Goal: Task Accomplishment & Management: Complete application form

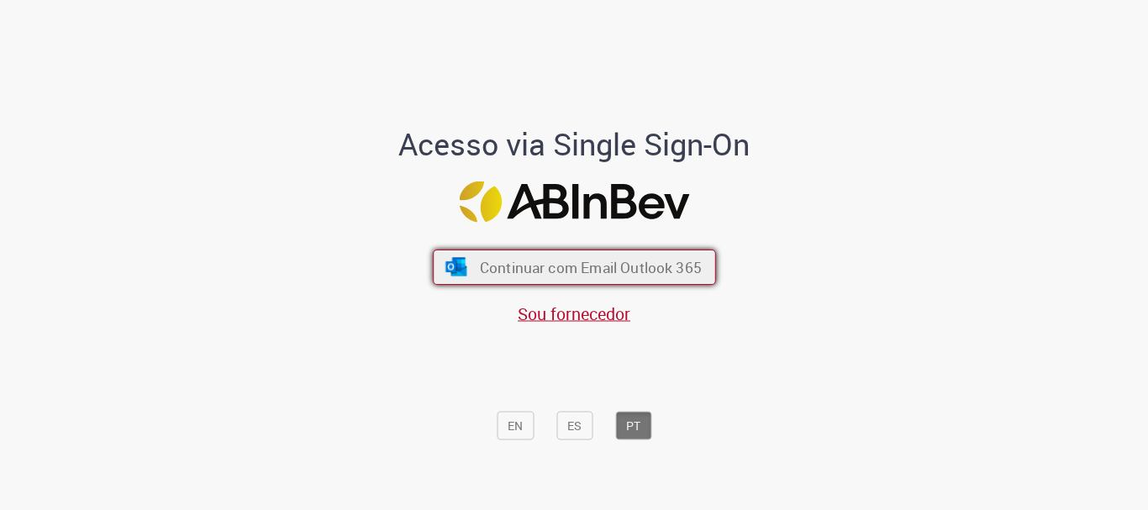
click at [528, 261] on span "Continuar com Email Outlook 365" at bounding box center [590, 267] width 222 height 19
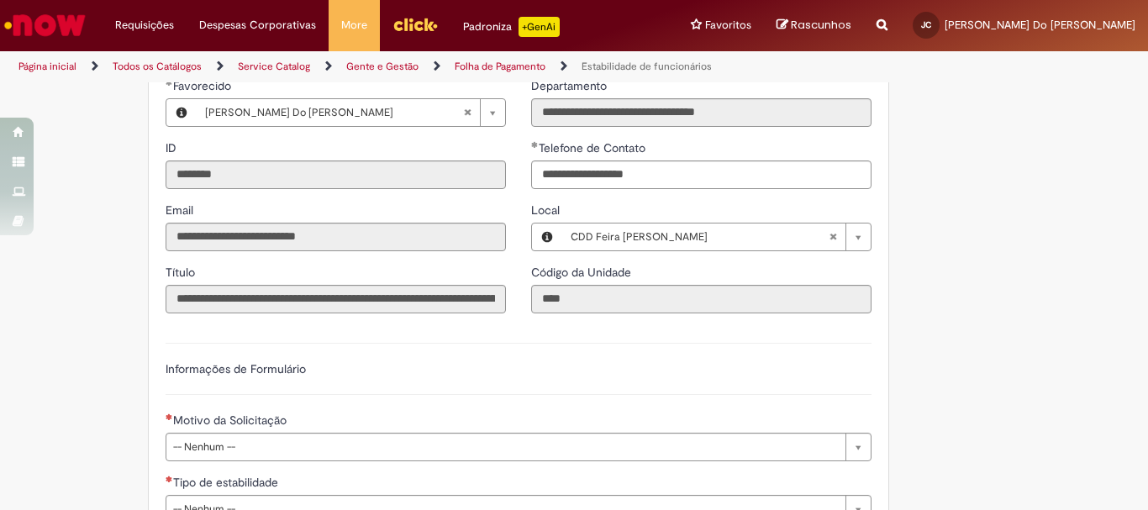
scroll to position [683, 0]
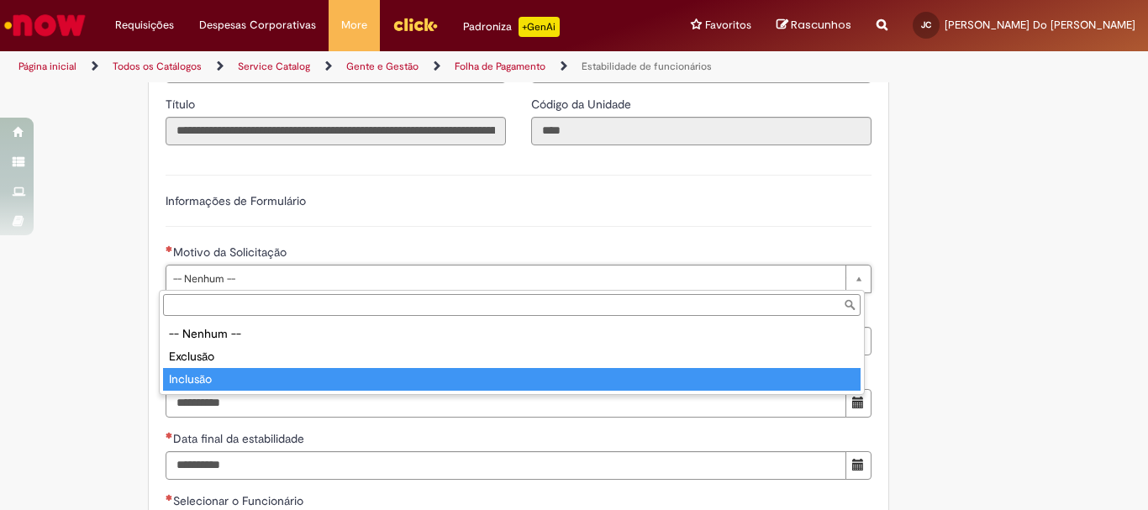
type input "********"
select select "********"
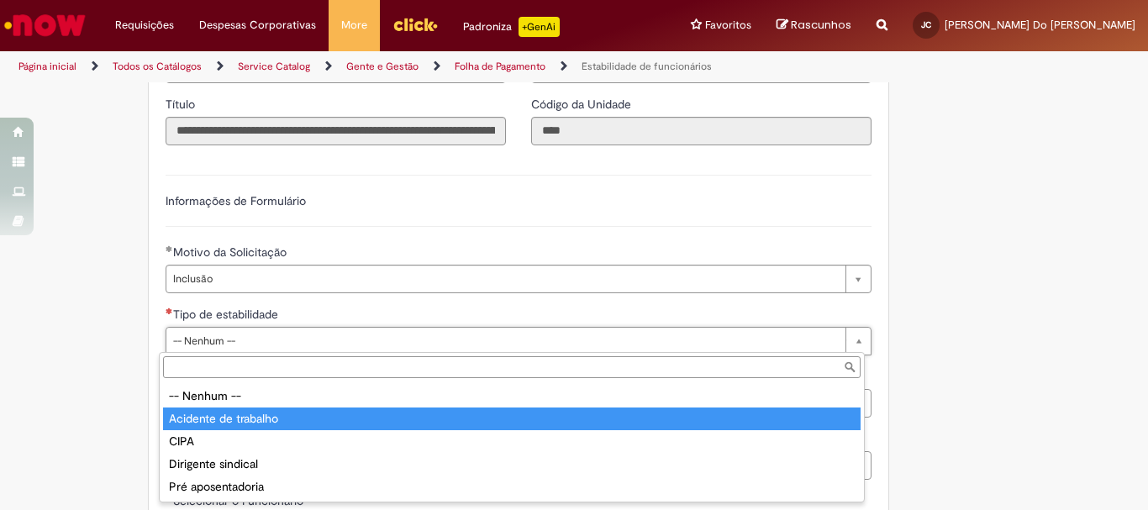
type input "**********"
select select "**********"
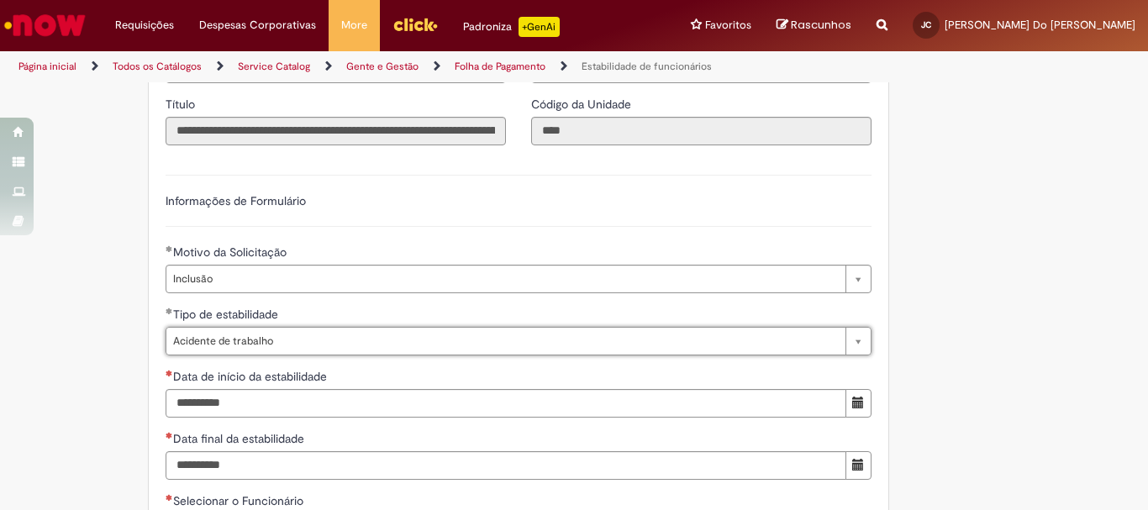
scroll to position [851, 0]
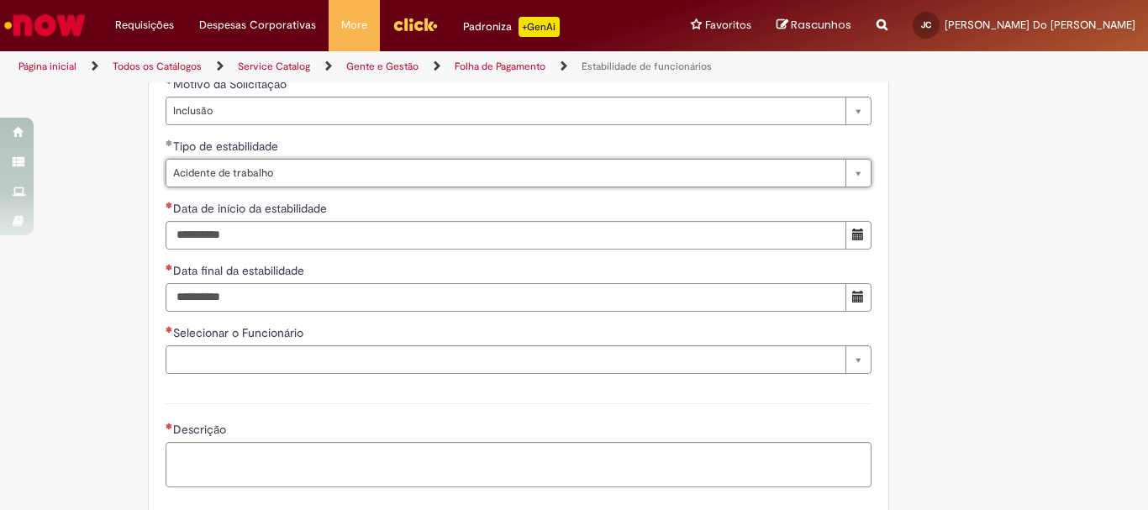
click at [171, 302] on input "Data final da estabilidade" at bounding box center [506, 297] width 681 height 29
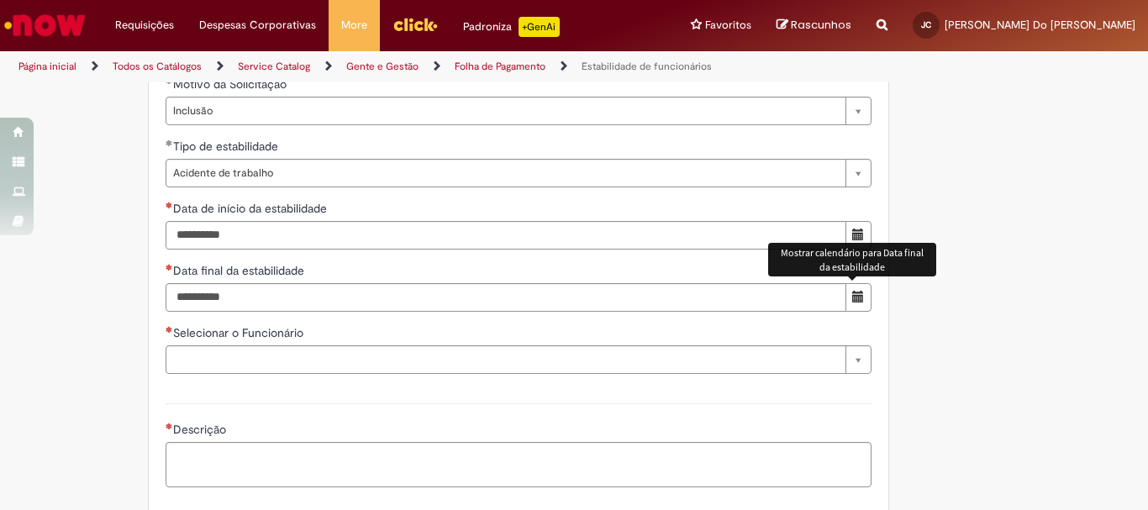
click at [852, 293] on span "Mostrar calendário para Data final da estabilidade" at bounding box center [858, 297] width 12 height 12
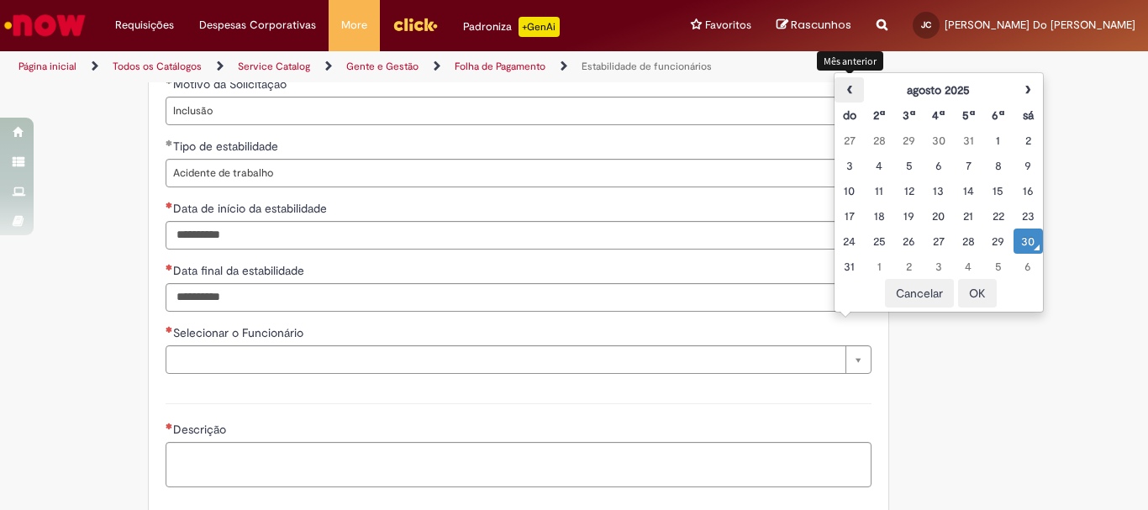
click at [855, 85] on th "‹" at bounding box center [848, 89] width 29 height 25
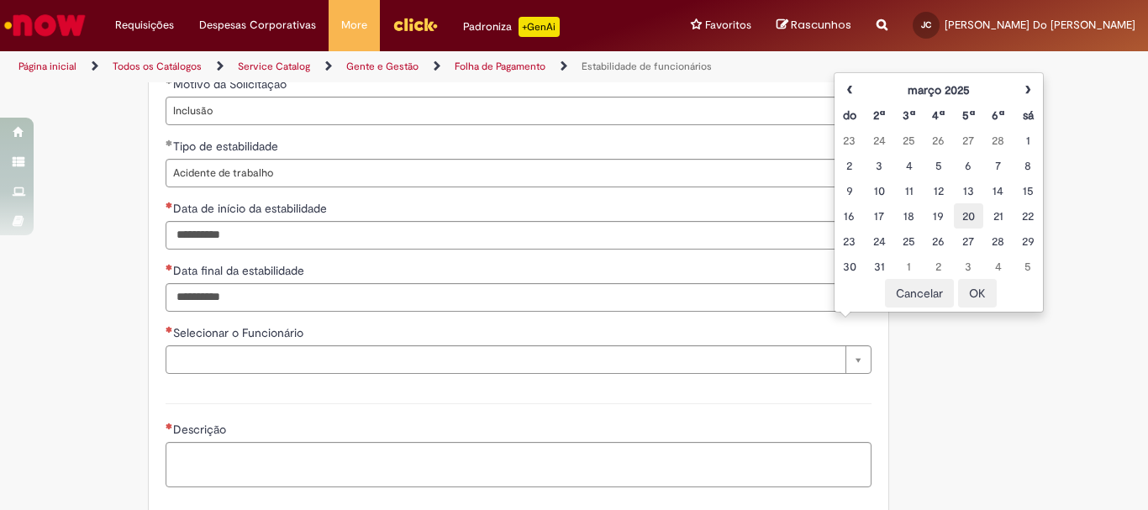
click at [965, 211] on div "20" at bounding box center [968, 216] width 21 height 17
type input "**********"
click at [982, 295] on button "OK" at bounding box center [977, 293] width 39 height 29
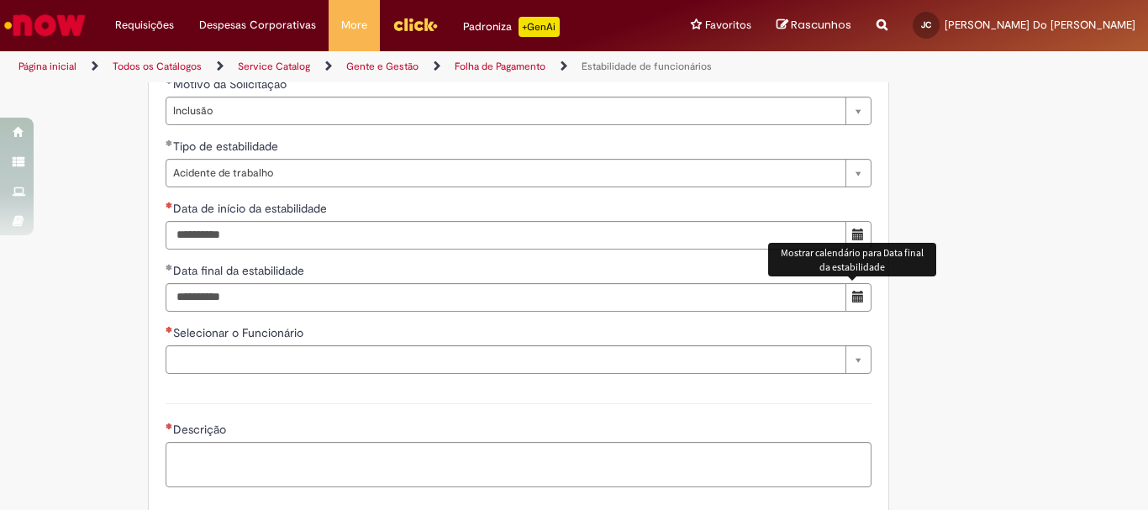
click at [274, 341] on div "Selecionar o Funcionário" at bounding box center [519, 334] width 706 height 21
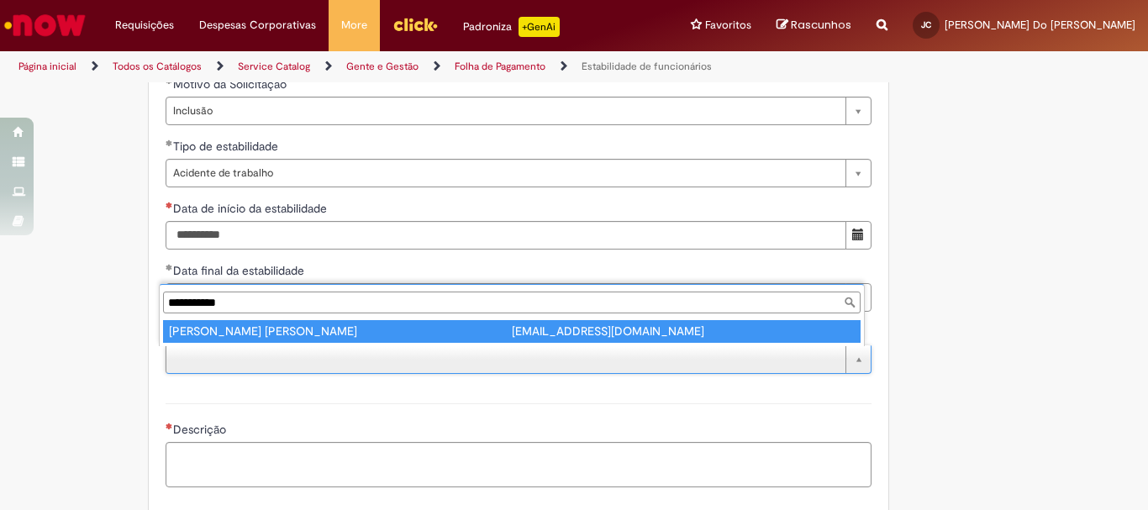
type input "**********"
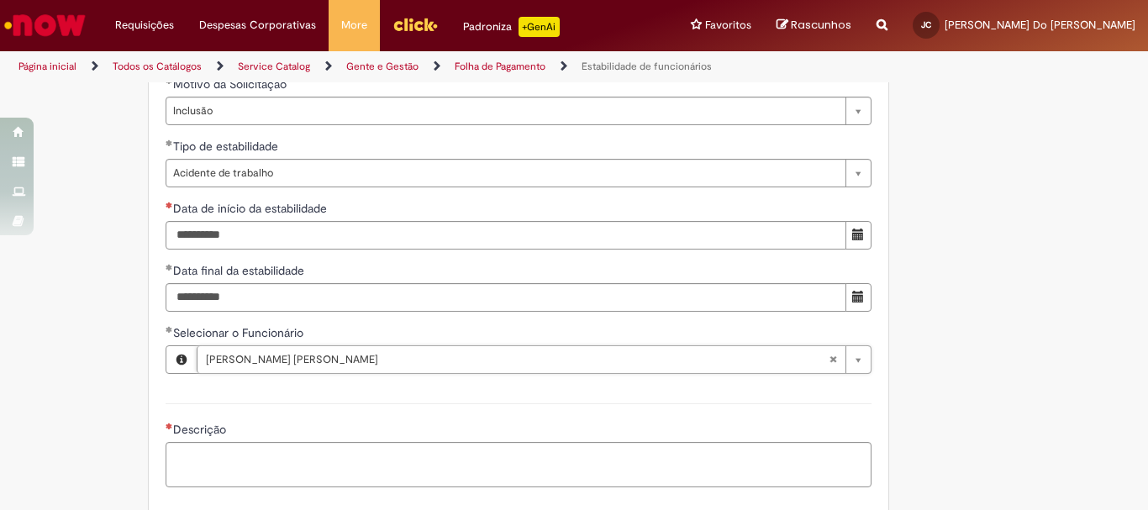
scroll to position [1109, 0]
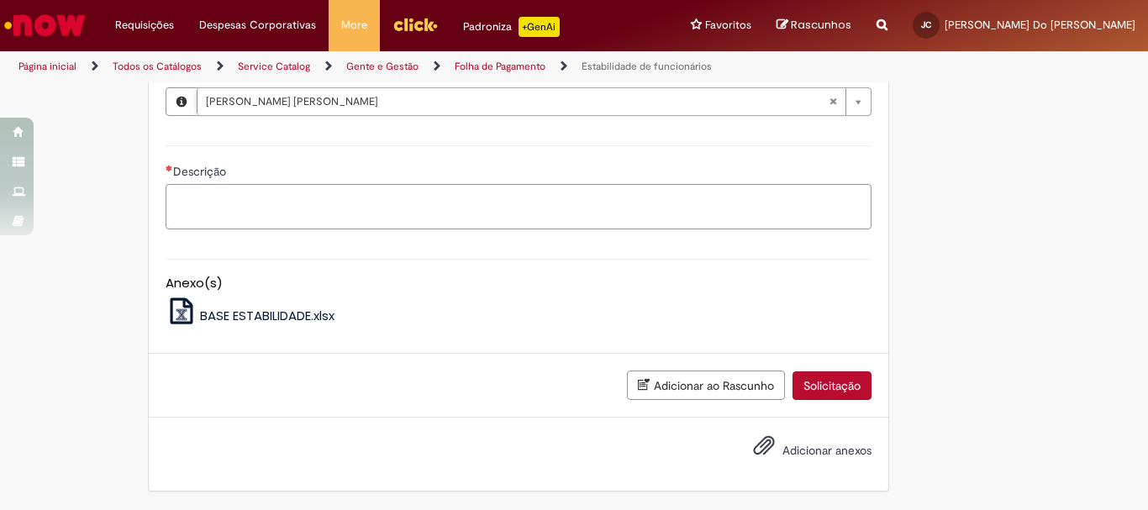
click at [227, 219] on textarea "Descrição" at bounding box center [519, 206] width 706 height 45
click at [782, 450] on span "Adicionar anexos" at bounding box center [826, 450] width 89 height 15
click at [0, 0] on input "Adicionar anexos" at bounding box center [0, 0] width 0 height 0
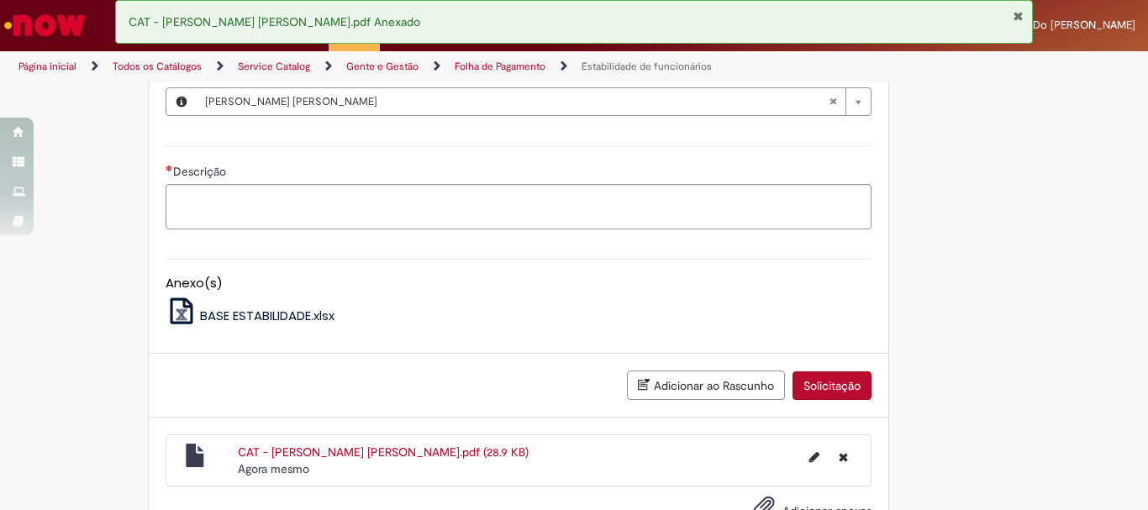
scroll to position [1170, 0]
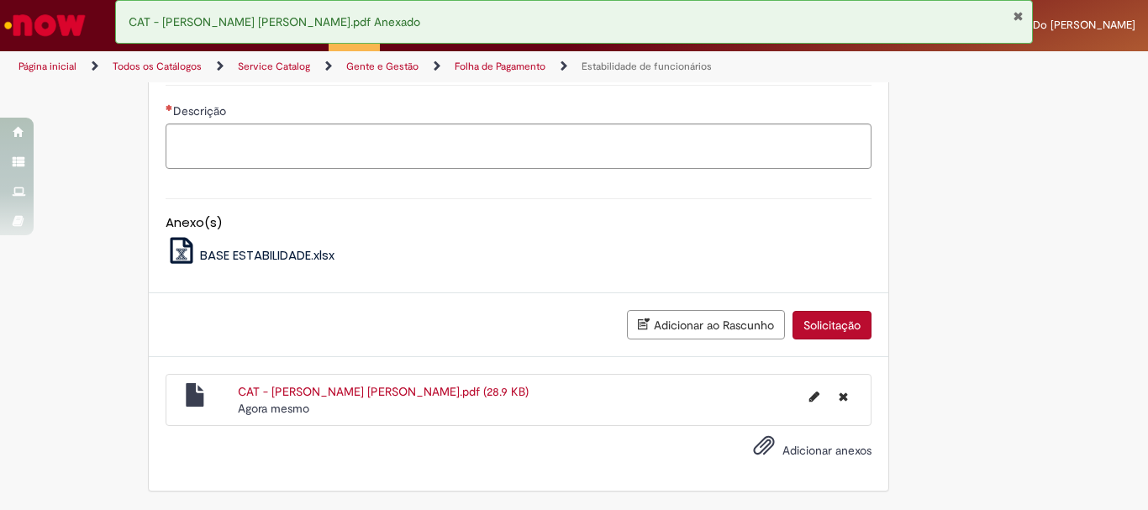
click at [802, 445] on span "Adicionar anexos" at bounding box center [826, 450] width 89 height 15
click at [0, 0] on input "Adicionar anexos" at bounding box center [0, 0] width 0 height 0
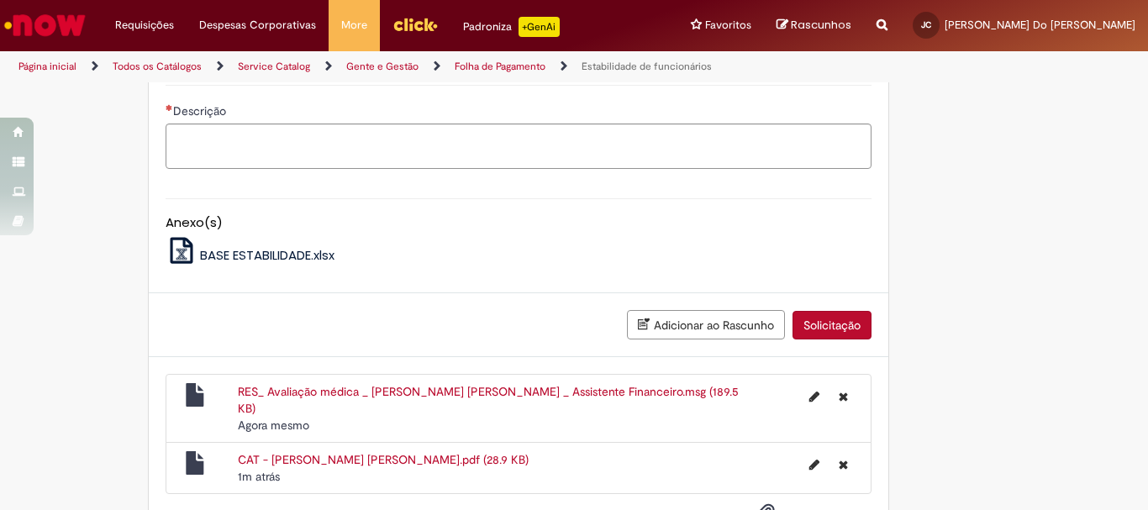
scroll to position [1221, 0]
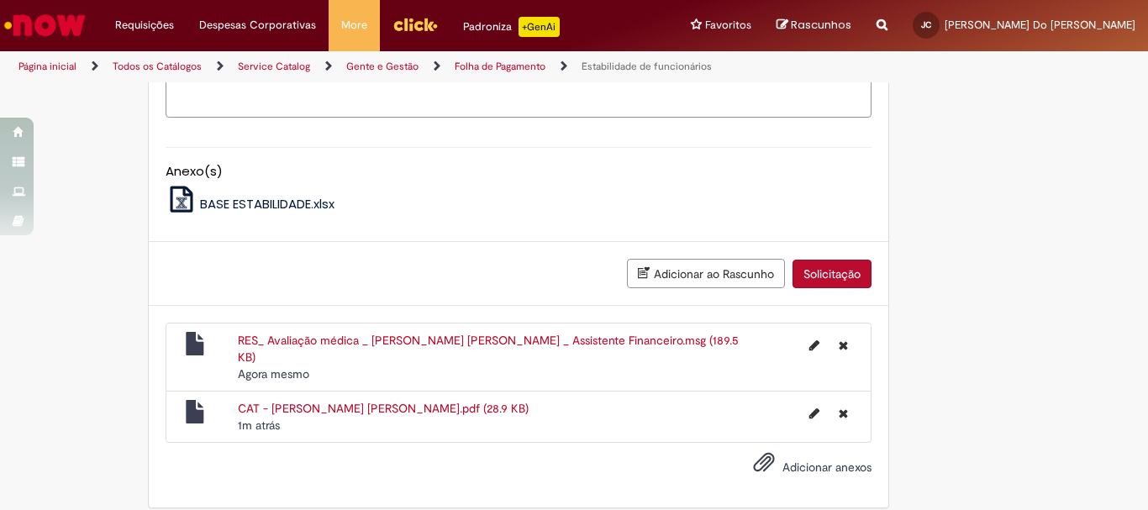
click at [801, 460] on span "Adicionar anexos" at bounding box center [826, 467] width 89 height 15
click at [0, 0] on input "Adicionar anexos" at bounding box center [0, 0] width 0 height 0
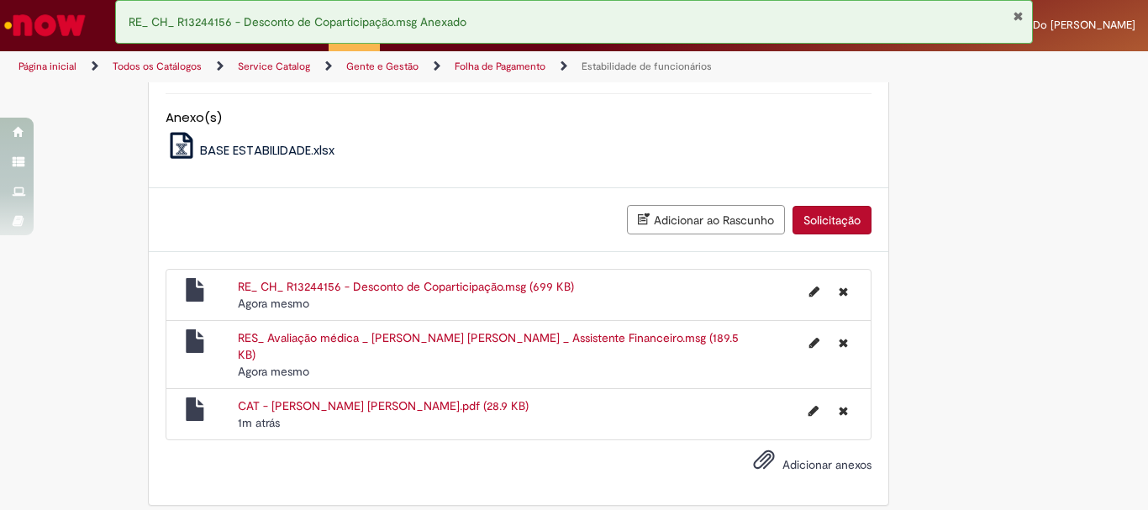
scroll to position [1272, 0]
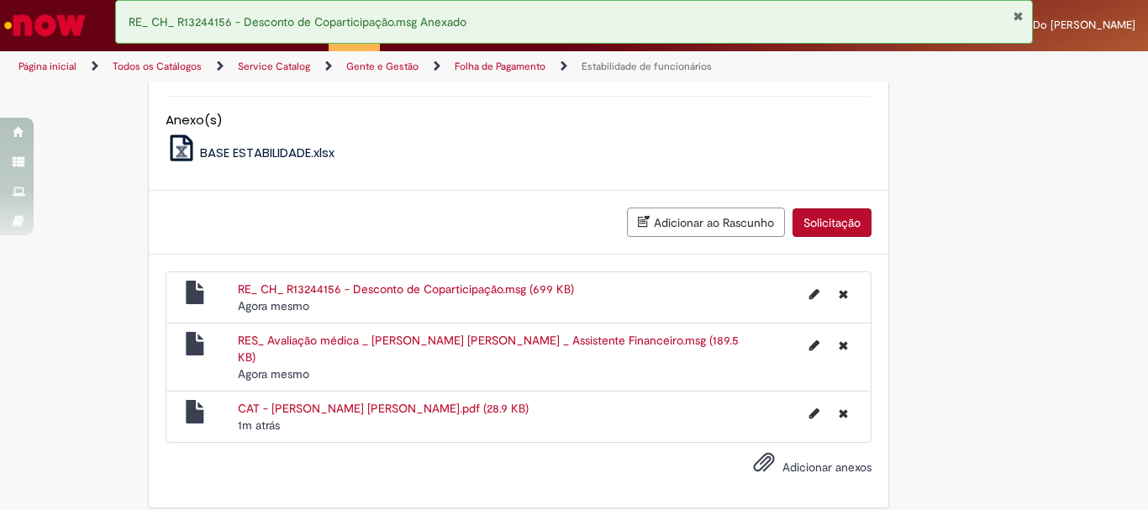
click at [785, 460] on span "Adicionar anexos" at bounding box center [826, 467] width 89 height 15
click at [0, 0] on input "Adicionar anexos" at bounding box center [0, 0] width 0 height 0
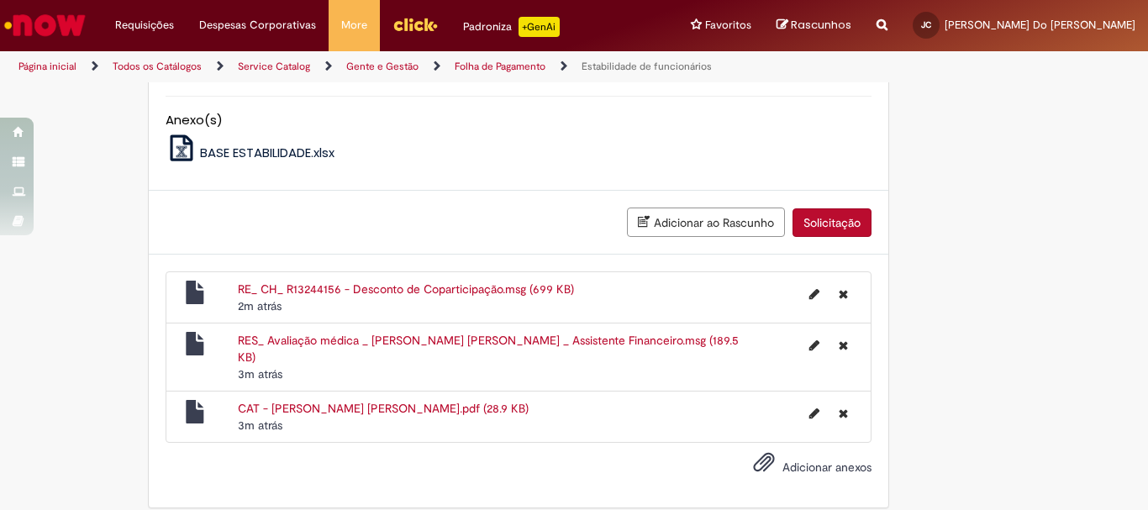
scroll to position [1020, 0]
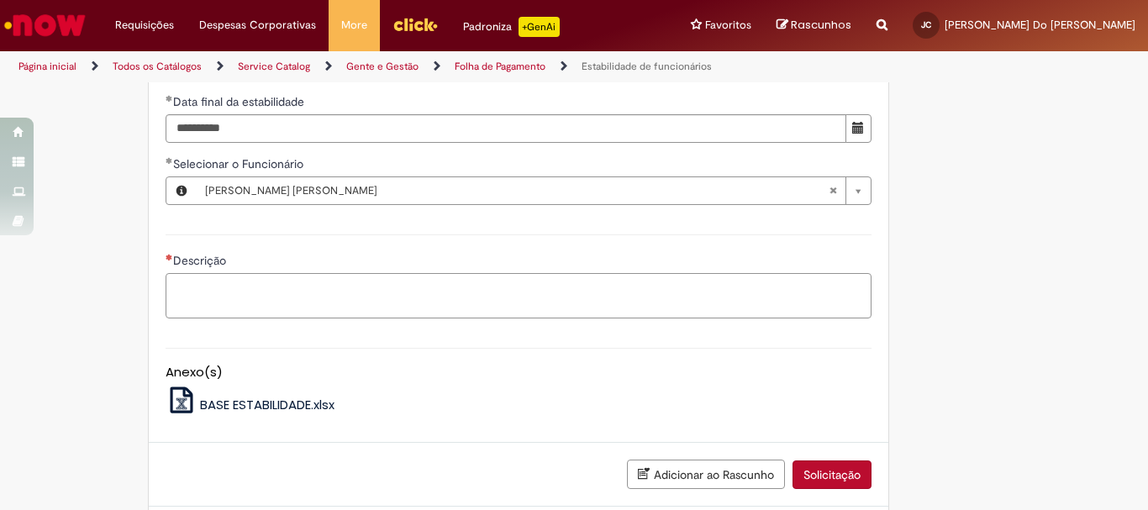
click at [228, 287] on textarea "Descrição" at bounding box center [519, 295] width 706 height 45
paste textarea "**********"
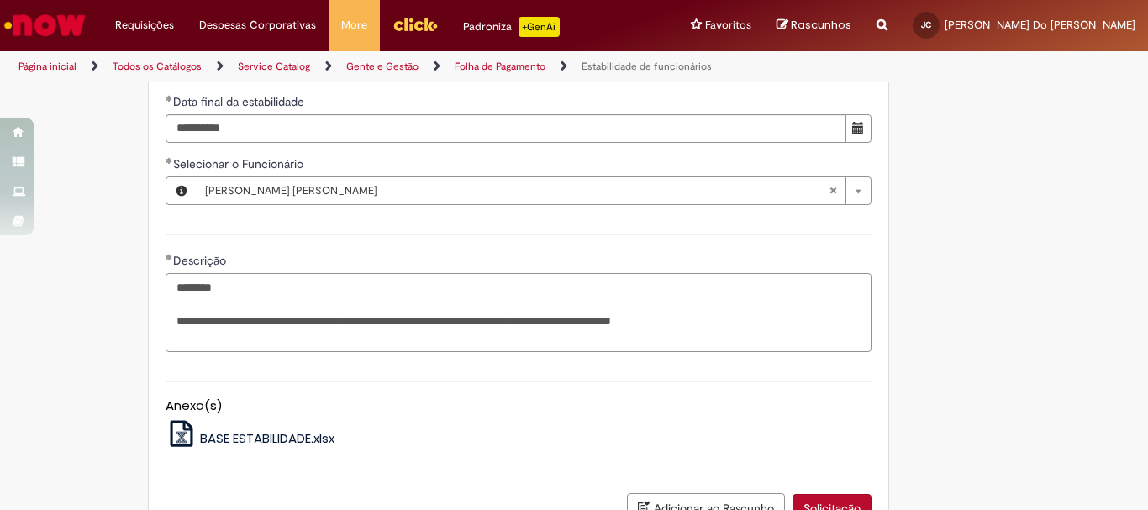
click at [750, 319] on textarea "**********" at bounding box center [519, 312] width 706 height 79
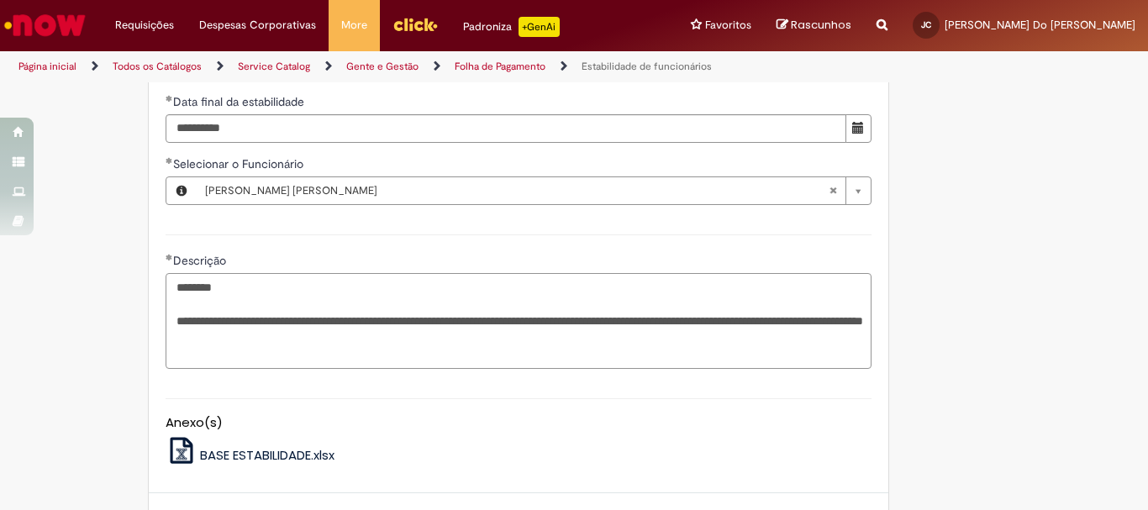
click at [440, 354] on textarea "**********" at bounding box center [519, 321] width 706 height 96
type textarea "**********"
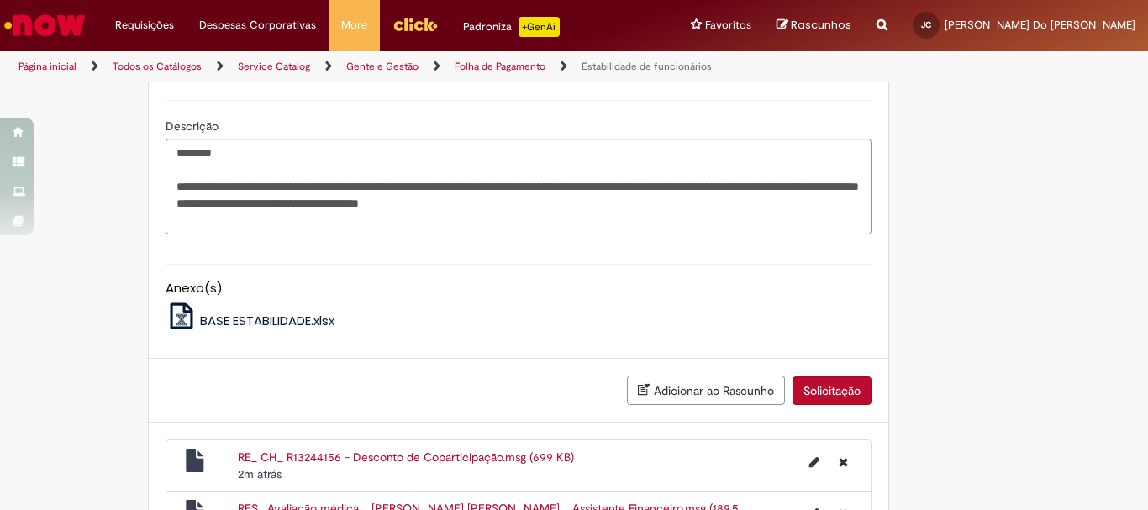
scroll to position [1070, 0]
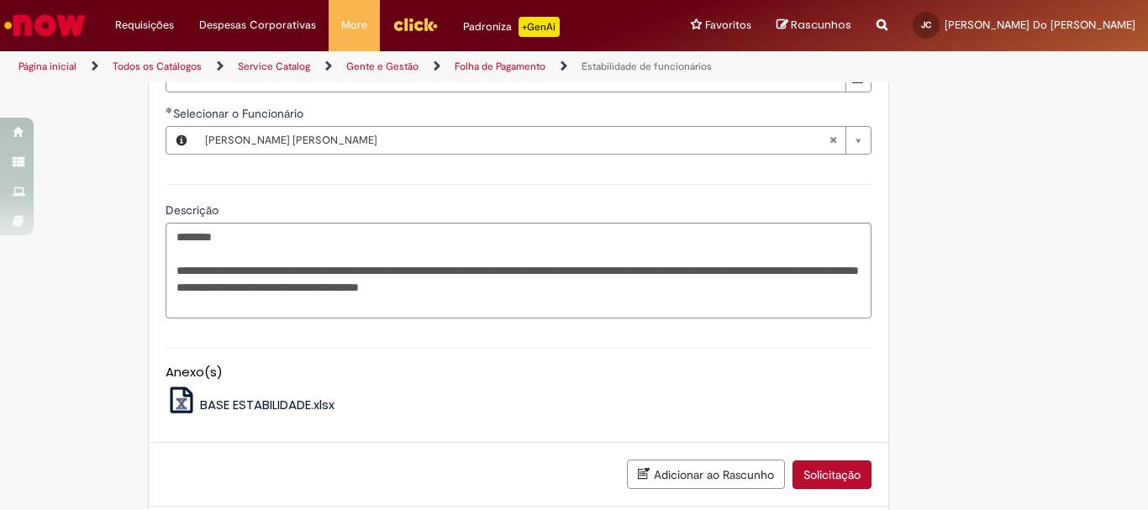
click at [839, 469] on button "Solicitação" at bounding box center [831, 474] width 79 height 29
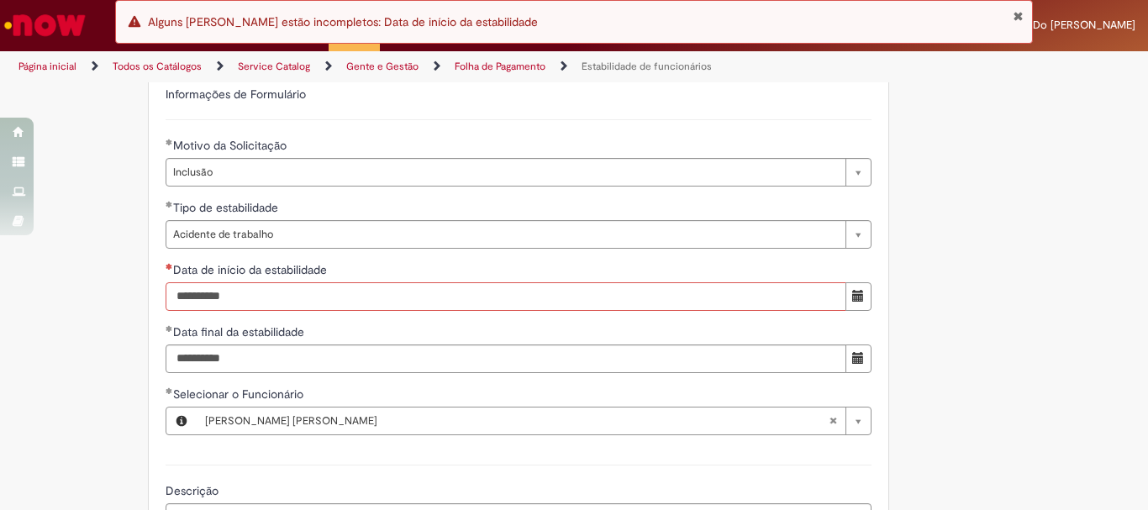
click at [166, 294] on input "Data de início da estabilidade" at bounding box center [506, 296] width 681 height 29
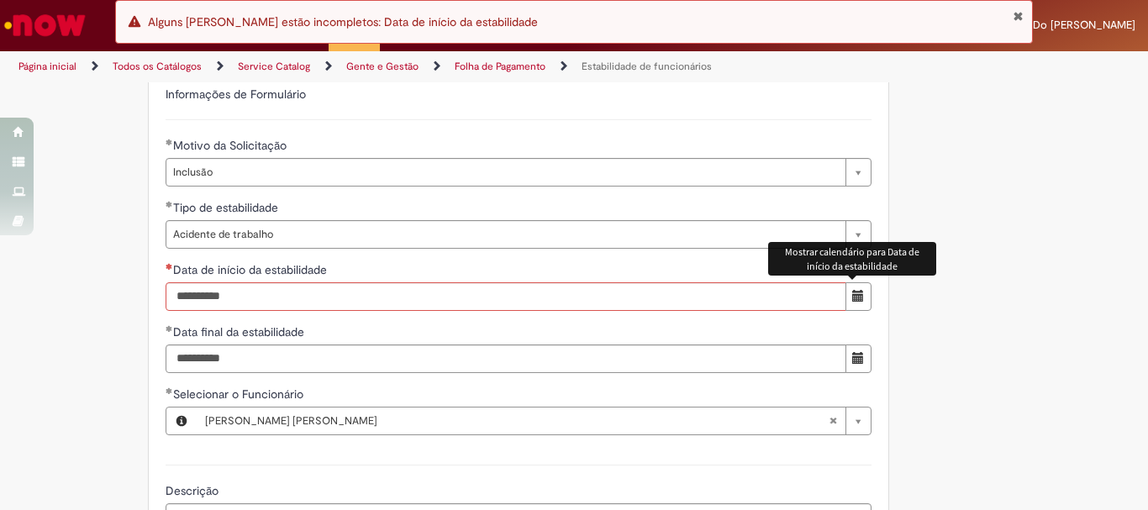
click at [852, 296] on span "Mostrar calendário para Data de início da estabilidade" at bounding box center [858, 296] width 12 height 12
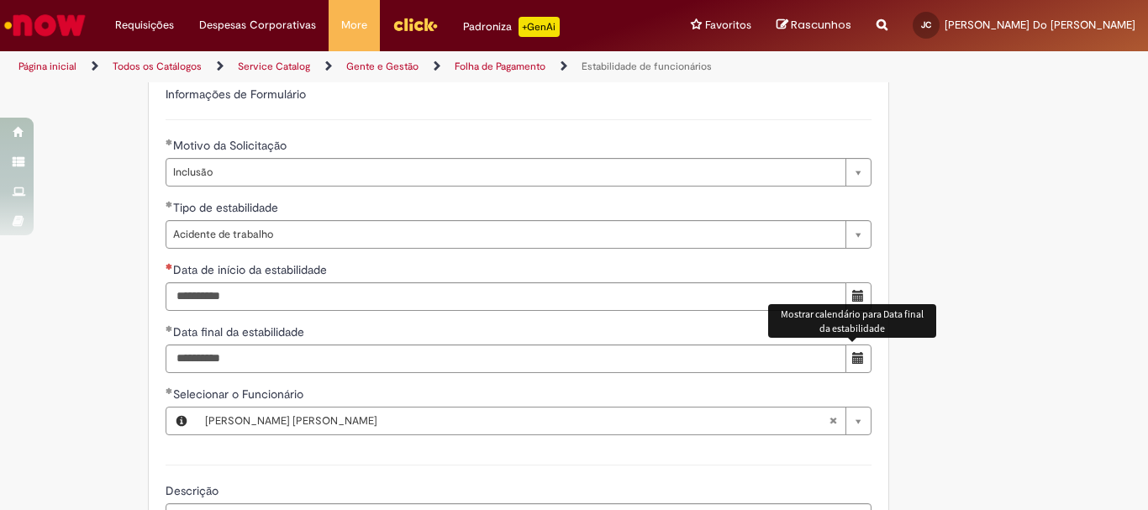
click at [852, 364] on span "Mostrar calendário para Data final da estabilidade" at bounding box center [858, 358] width 12 height 12
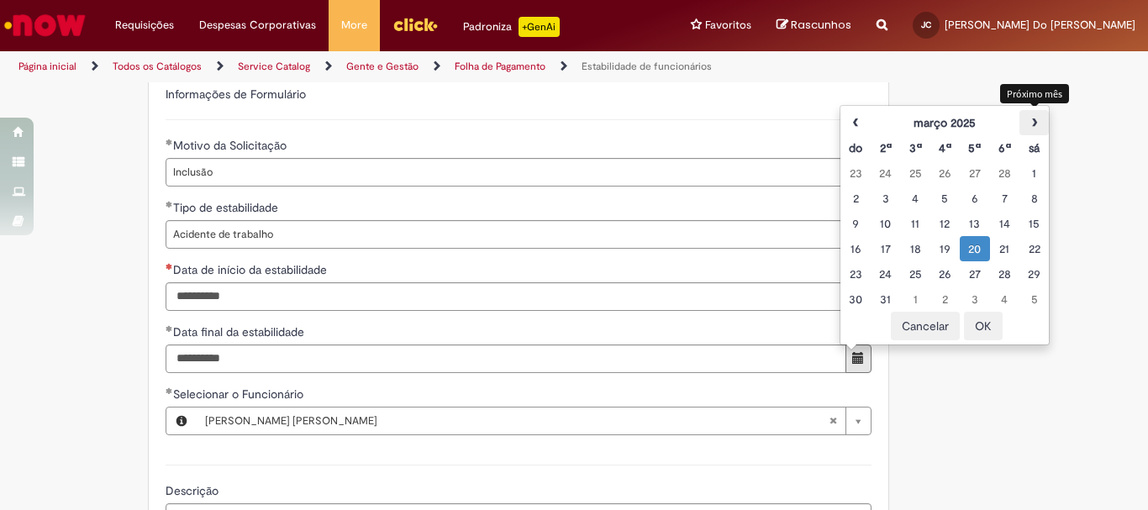
click at [1028, 124] on th "›" at bounding box center [1033, 122] width 29 height 25
click at [1029, 124] on th "›" at bounding box center [1033, 122] width 29 height 25
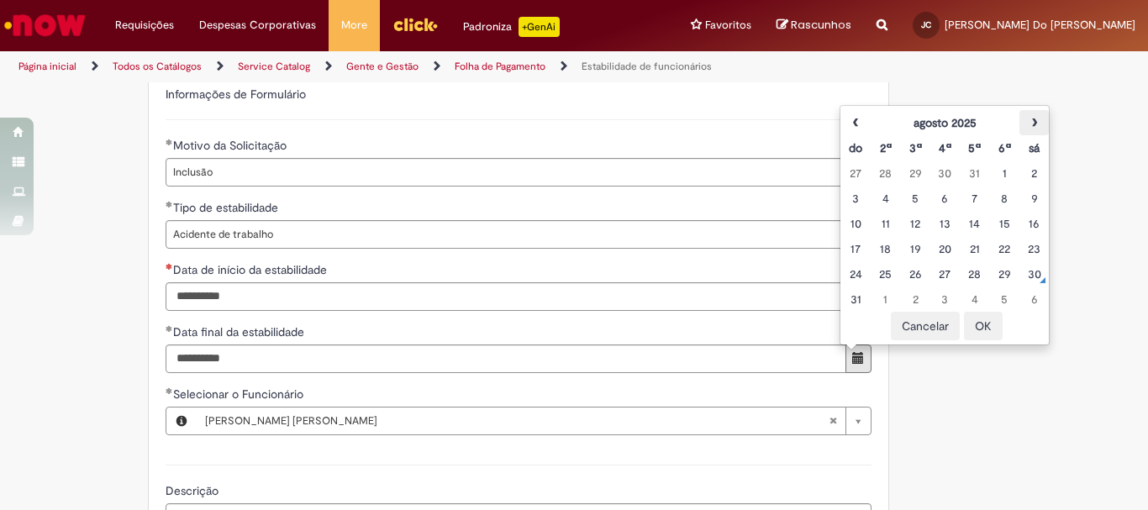
click at [1029, 124] on th "›" at bounding box center [1033, 122] width 29 height 25
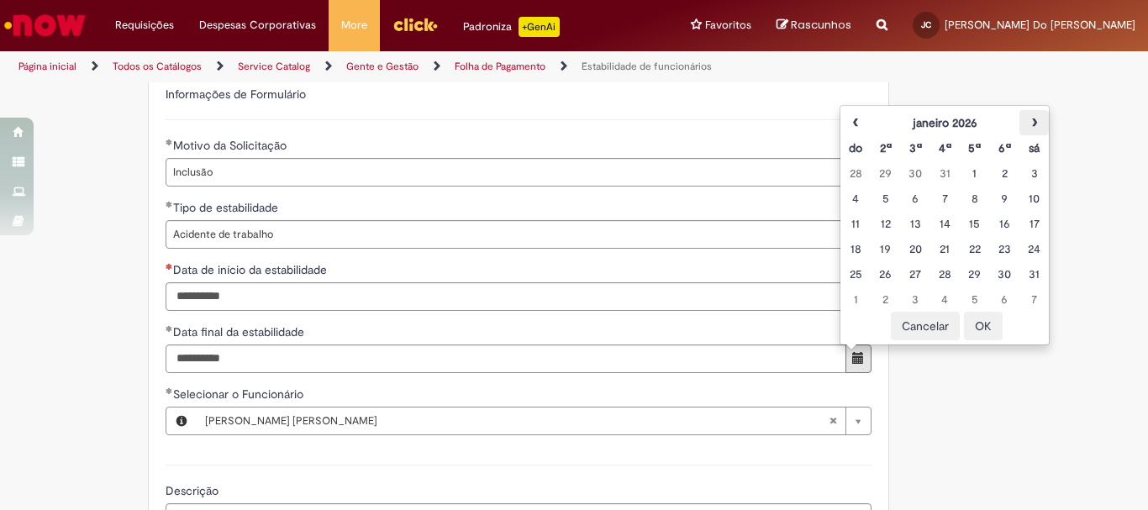
click at [1029, 124] on th "›" at bounding box center [1033, 122] width 29 height 25
click at [1006, 249] on div "20" at bounding box center [1004, 248] width 21 height 17
type input "**********"
click at [981, 323] on button "OK" at bounding box center [983, 326] width 39 height 29
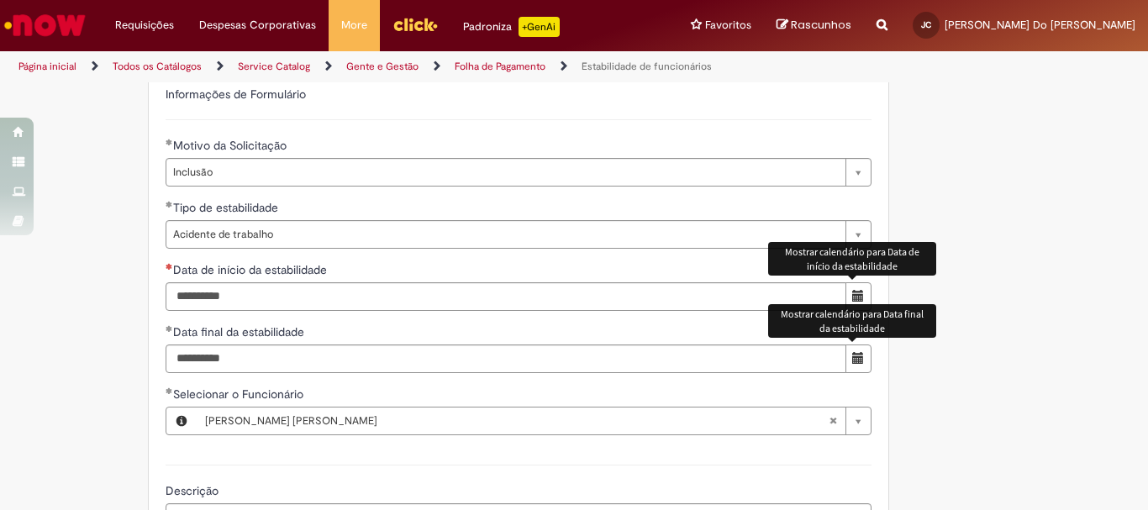
click at [857, 295] on span "Mostrar calendário para Data de início da estabilidade" at bounding box center [858, 296] width 12 height 12
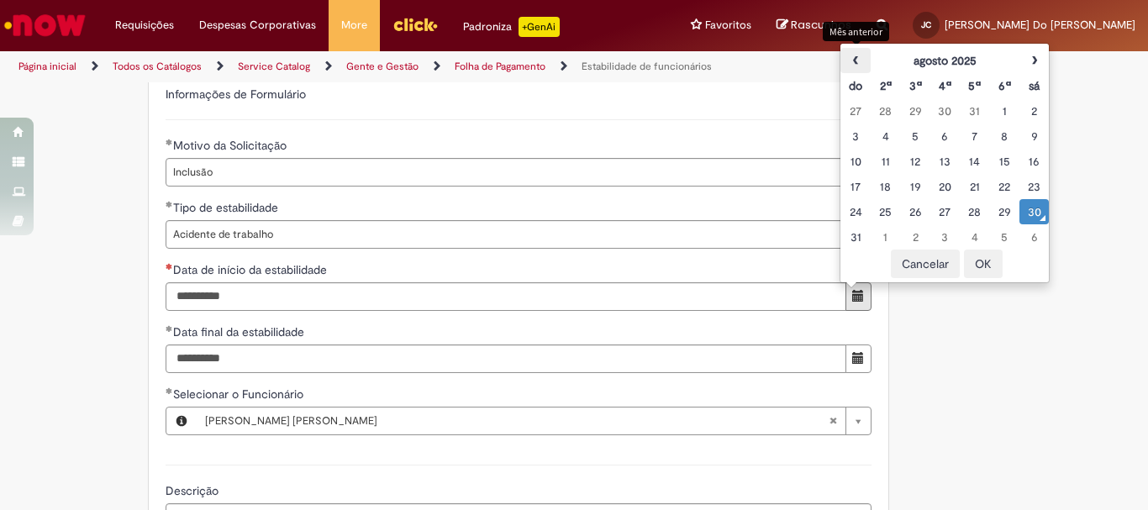
click at [854, 55] on th "‹" at bounding box center [854, 60] width 29 height 25
click at [855, 55] on th "‹" at bounding box center [854, 60] width 29 height 25
click at [855, 56] on th "‹" at bounding box center [854, 60] width 29 height 25
click at [857, 57] on th "‹" at bounding box center [854, 60] width 29 height 25
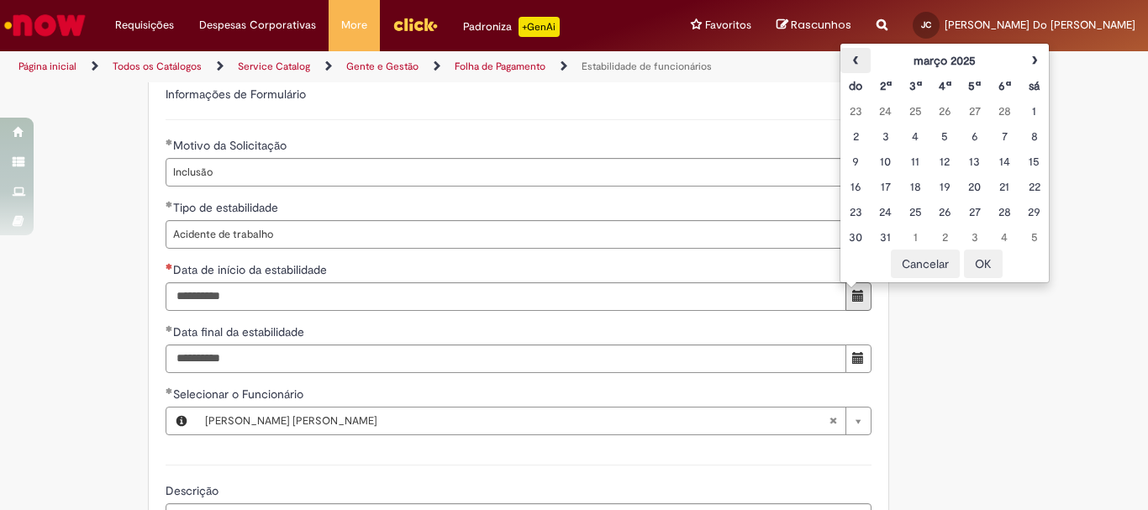
click at [857, 57] on th "‹" at bounding box center [854, 60] width 29 height 25
click at [1034, 59] on th "›" at bounding box center [1033, 60] width 29 height 25
click at [981, 184] on div "20" at bounding box center [974, 186] width 21 height 17
type input "**********"
click at [990, 262] on button "OK" at bounding box center [983, 264] width 39 height 29
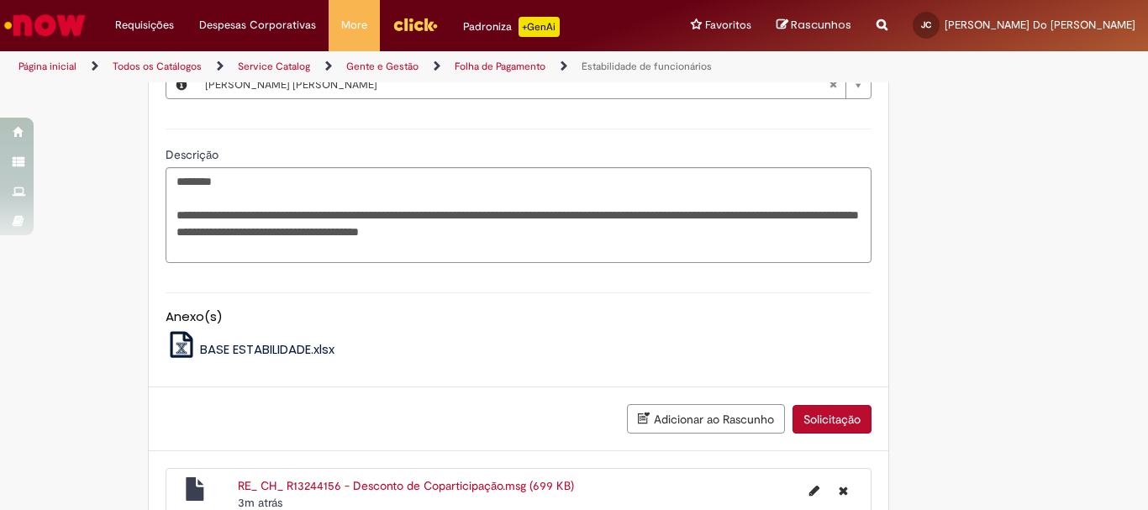
scroll to position [1126, 0]
click at [828, 402] on div "Adicionar ao Rascunho Solicitação" at bounding box center [518, 419] width 739 height 64
click at [833, 410] on button "Solicitação" at bounding box center [831, 419] width 79 height 29
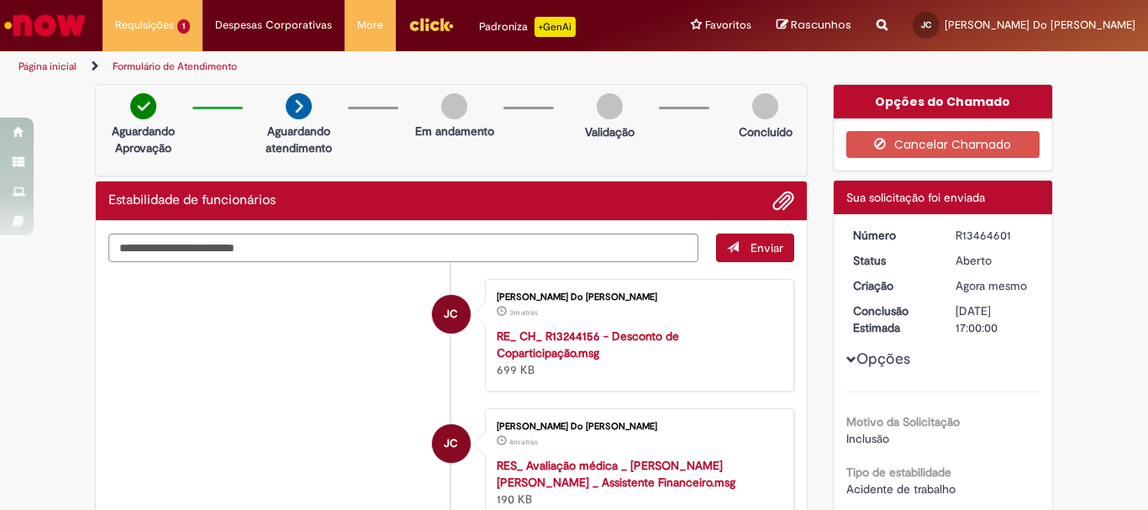
scroll to position [1, 0]
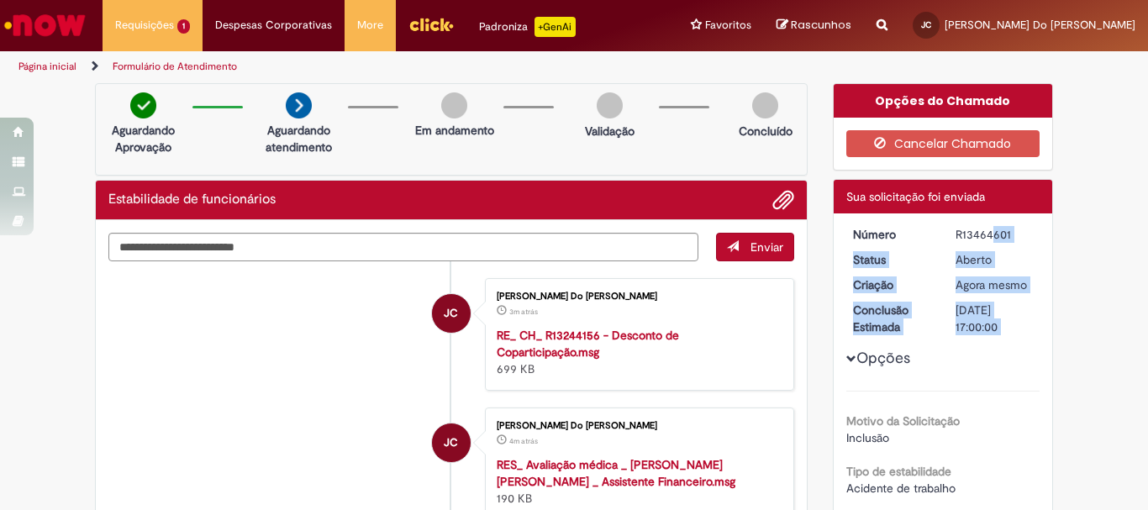
drag, startPoint x: 950, startPoint y: 234, endPoint x: 1047, endPoint y: 234, distance: 96.6
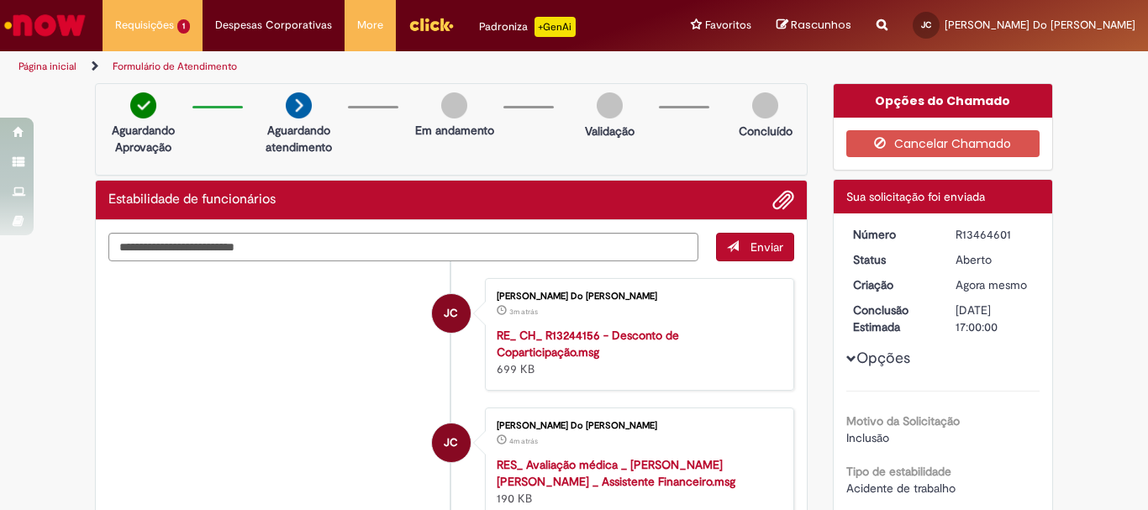
drag, startPoint x: 1002, startPoint y: 326, endPoint x: 840, endPoint y: 228, distance: 188.9
click at [840, 226] on dl "Número R13464601 Status [GEOGRAPHIC_DATA] Criação Agora mesmo Agora mesmo Concl…" at bounding box center [943, 226] width 207 height 0
copy dl "Número R13464601 Status Aberto Criação Agora mesmo Agora mesmo Conclusão Estima…"
